Goal: Find specific page/section: Locate item on page

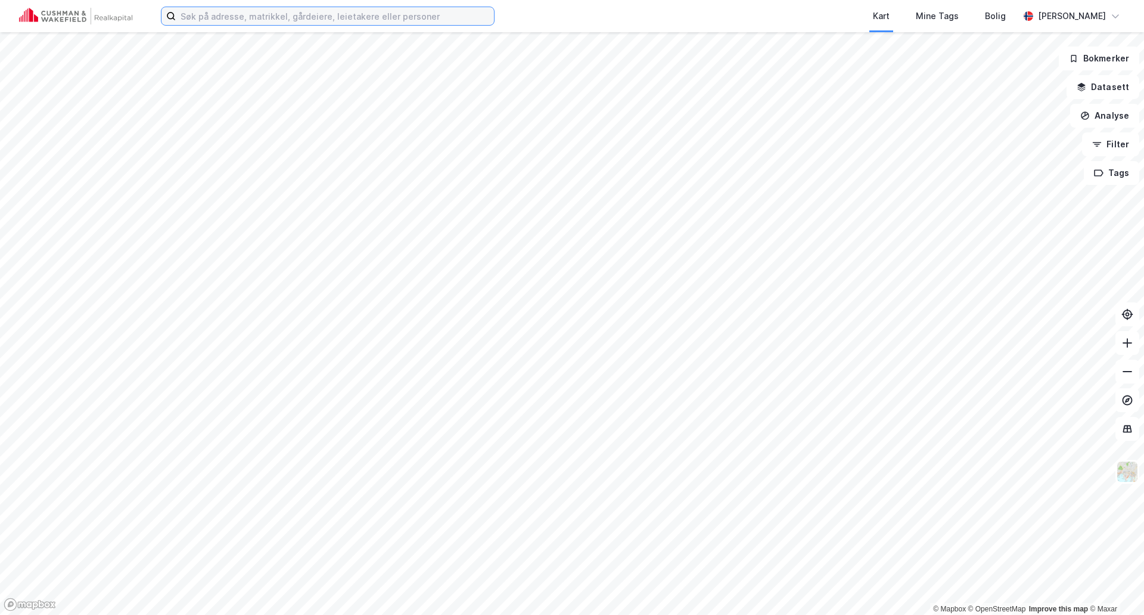
click at [325, 14] on input at bounding box center [335, 16] width 318 height 18
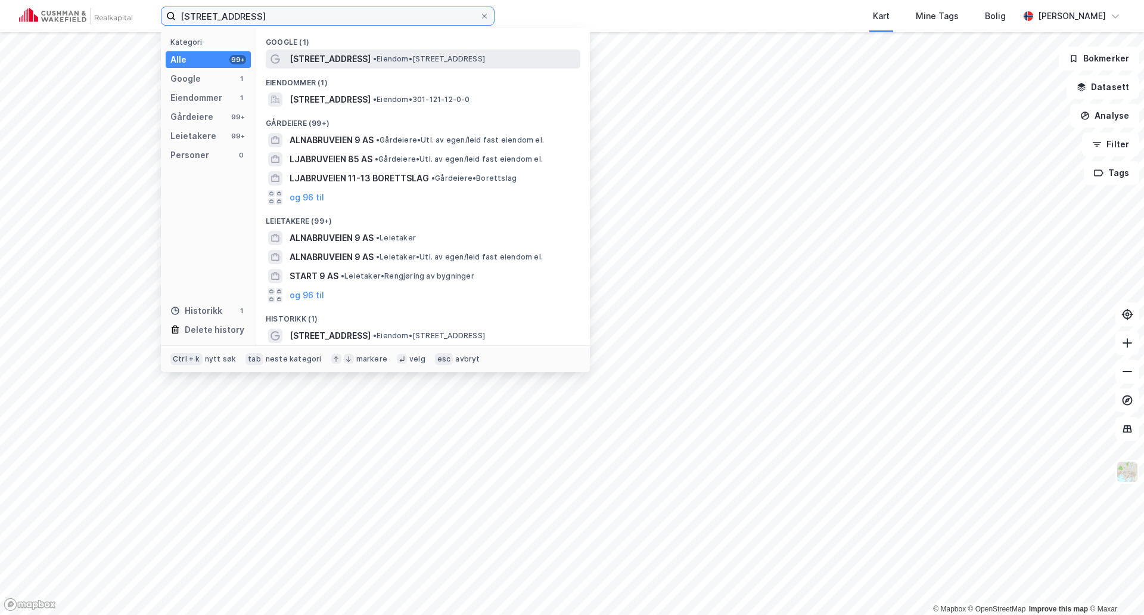
type input "[STREET_ADDRESS]"
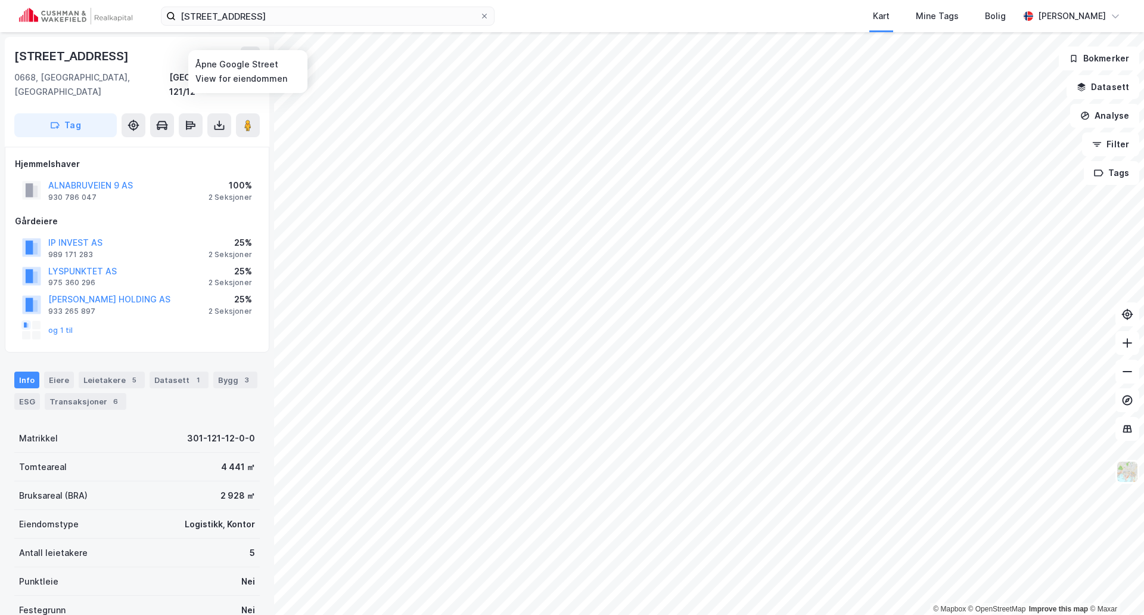
click at [33, 55] on div "[STREET_ADDRESS]" at bounding box center [72, 55] width 117 height 19
copy div "[STREET_ADDRESS]"
